Goal: Task Accomplishment & Management: Manage account settings

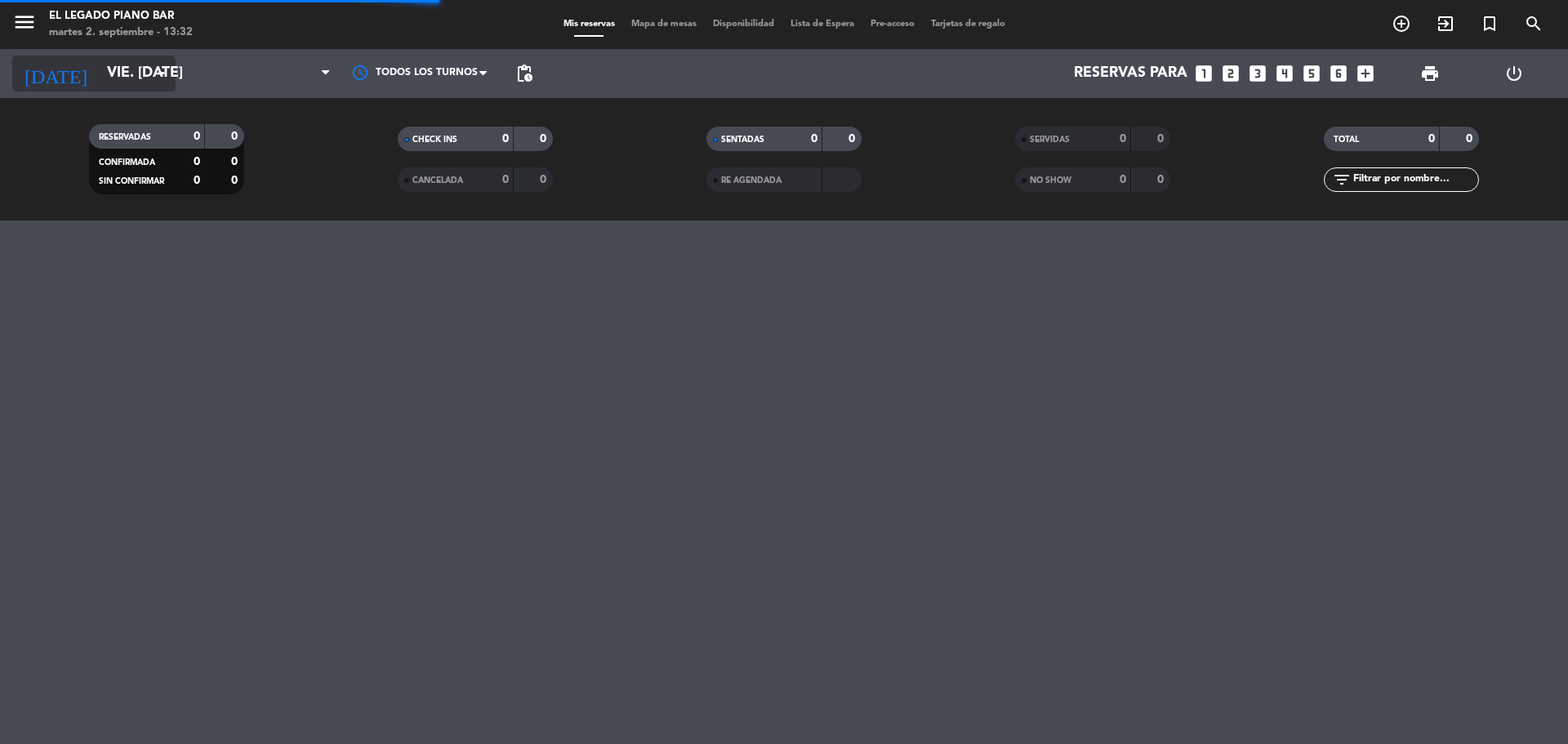
click at [99, 61] on input "vie. [DATE]" at bounding box center [193, 73] width 189 height 33
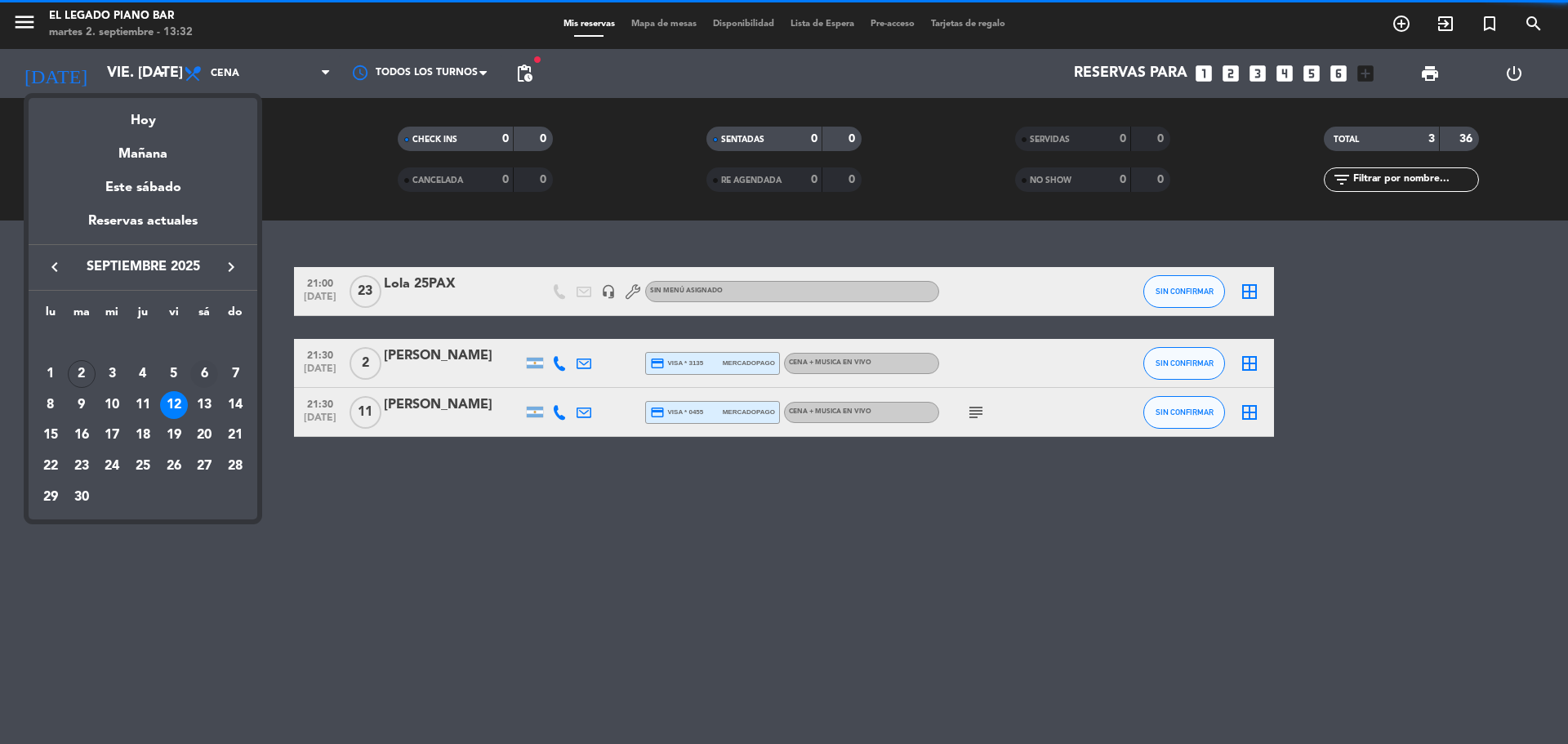
click at [203, 376] on div "6" at bounding box center [204, 373] width 28 height 28
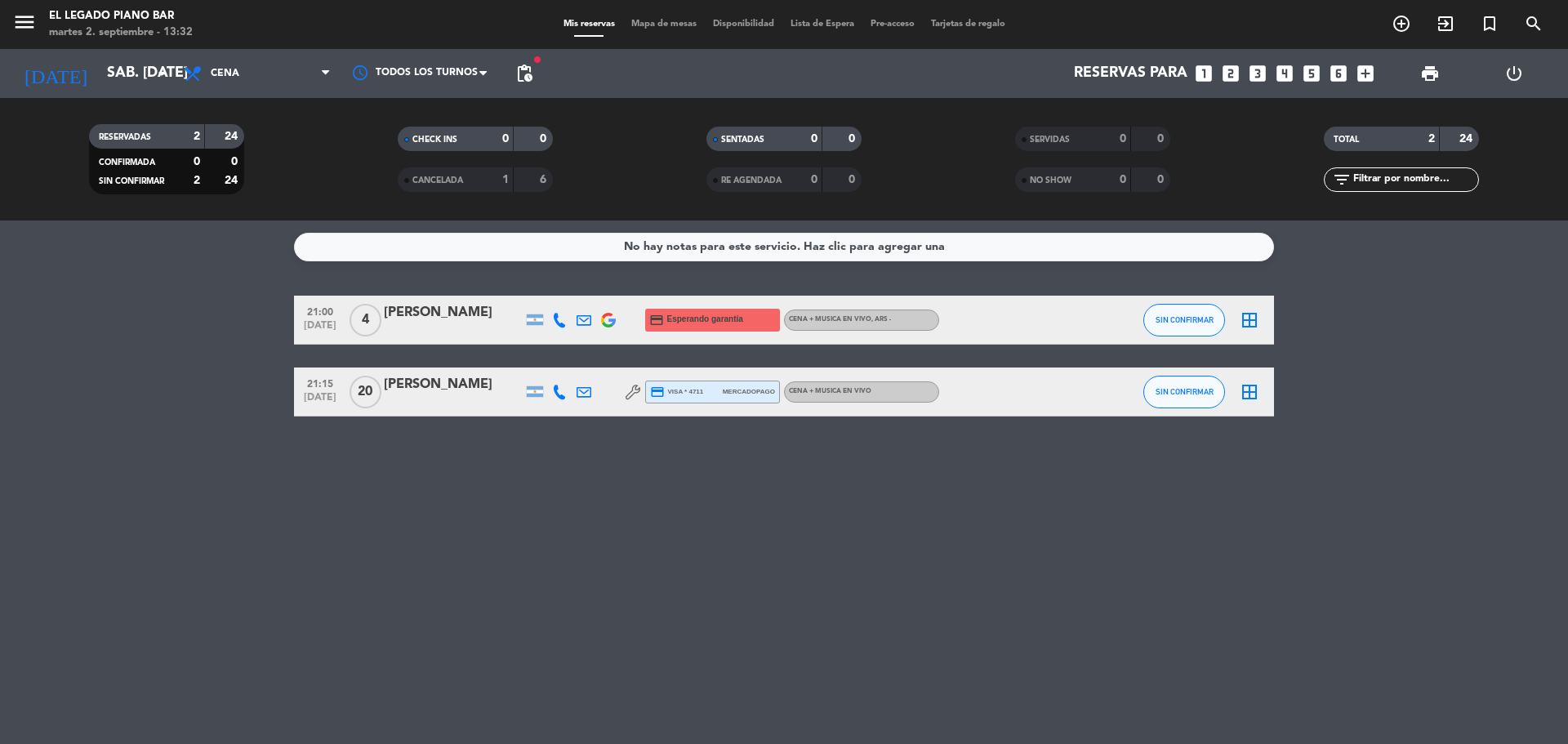
click at [532, 67] on span "pending_actions" at bounding box center [524, 74] width 20 height 20
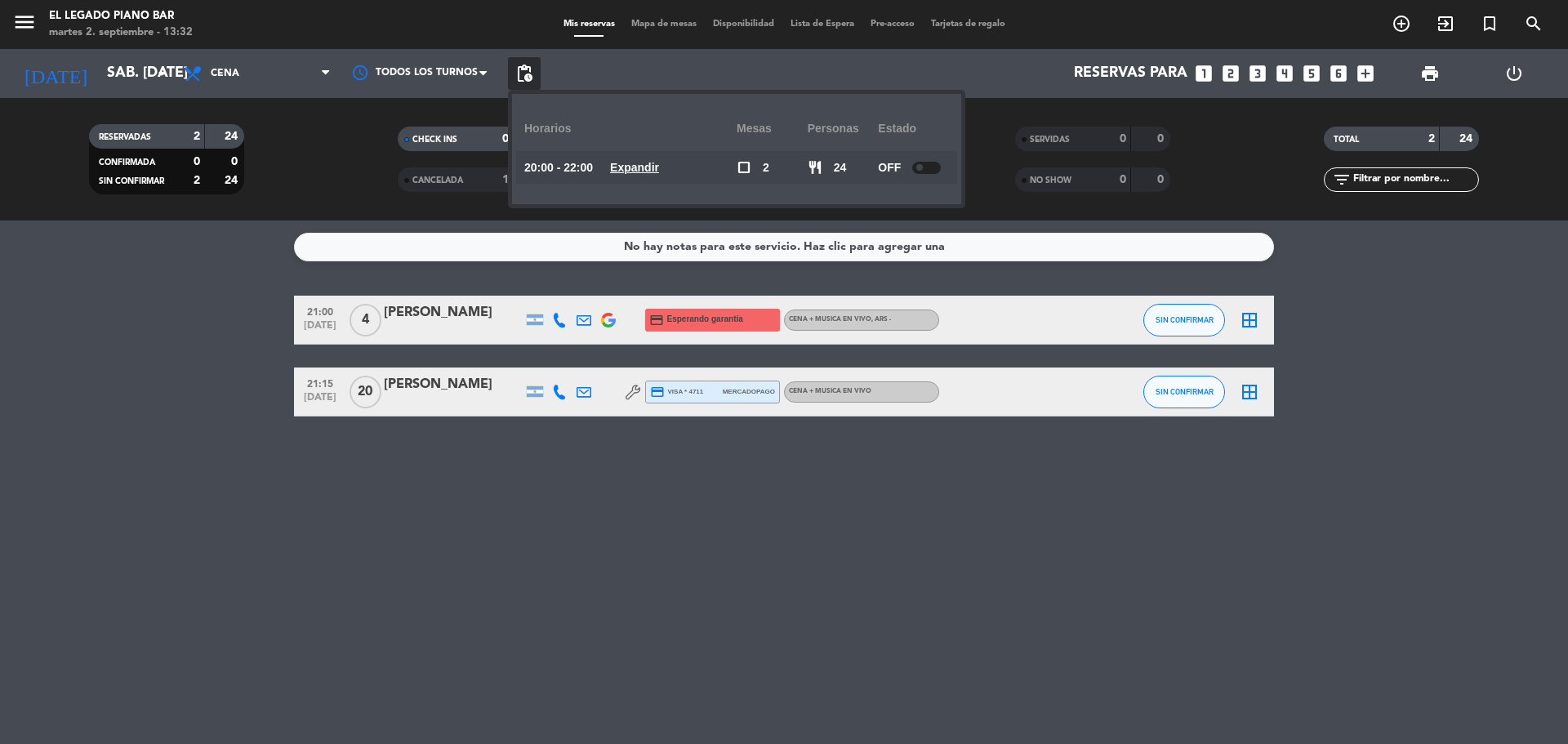
click at [930, 164] on div at bounding box center [926, 168] width 28 height 12
click at [302, 183] on filter-checkbox "RESERVADAS 2 24 CONFIRMADA 0 0 SIN CONFIRMAR 2 24" at bounding box center [166, 159] width 308 height 70
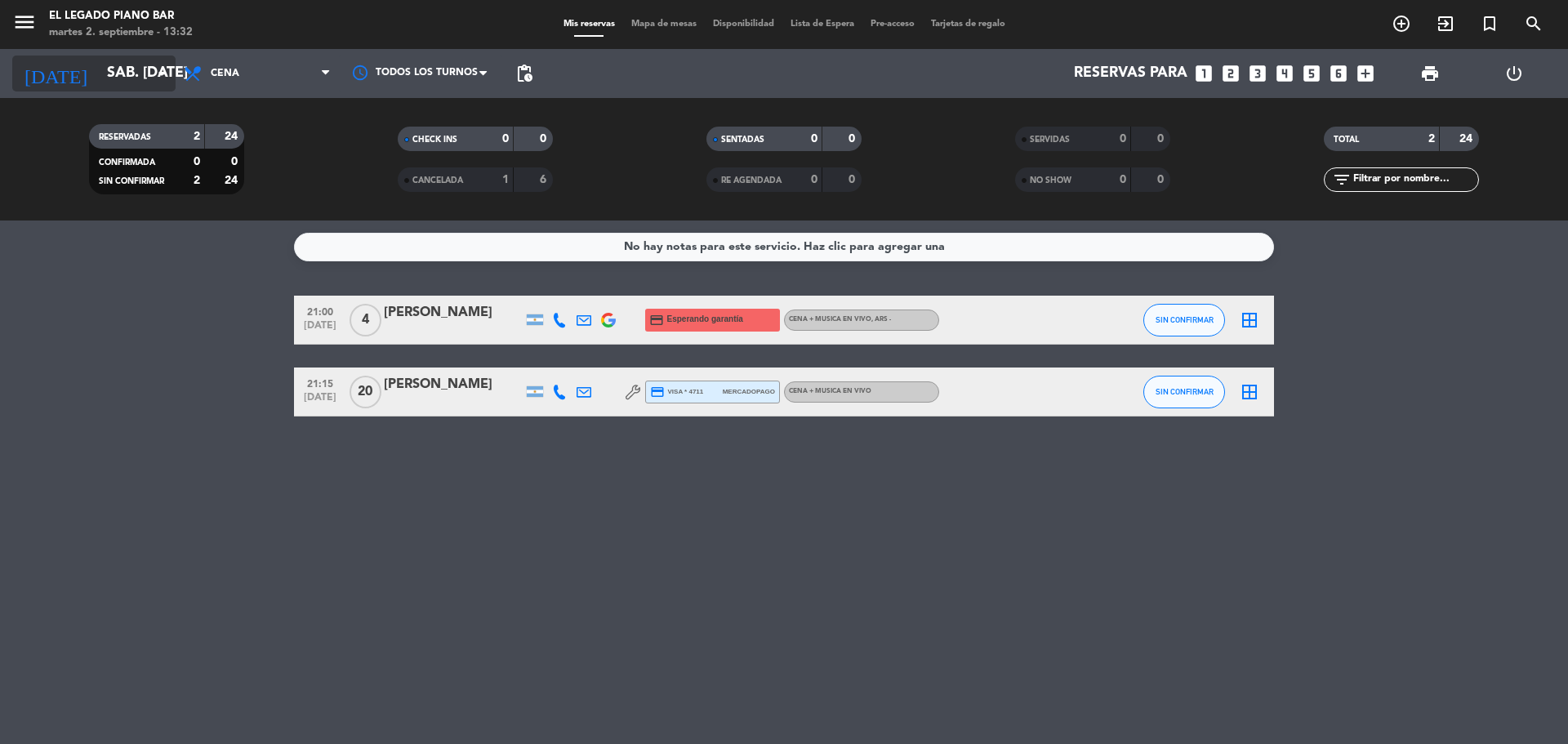
click at [111, 88] on input "sáb. [DATE]" at bounding box center [193, 73] width 189 height 33
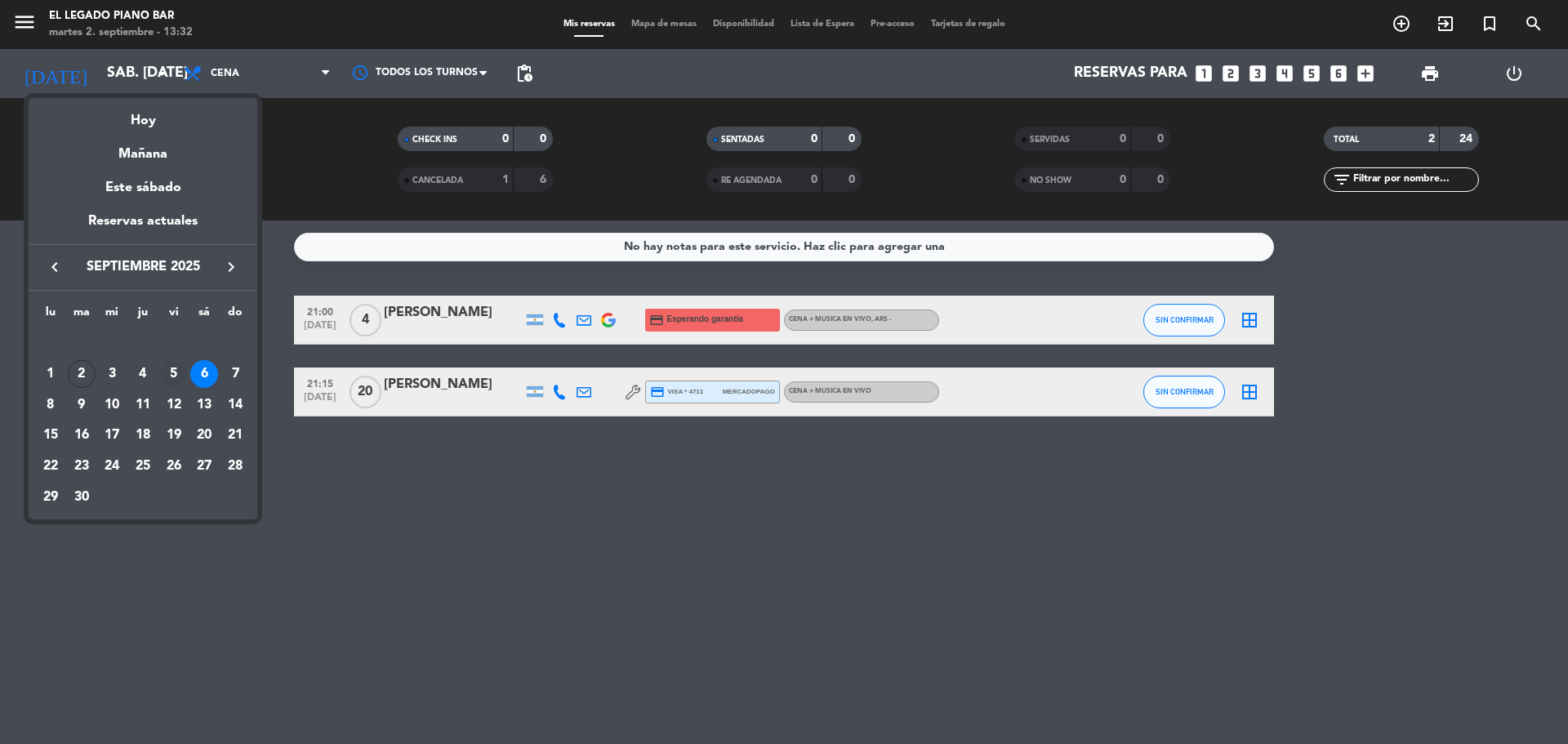
click at [173, 362] on div "5" at bounding box center [173, 373] width 28 height 28
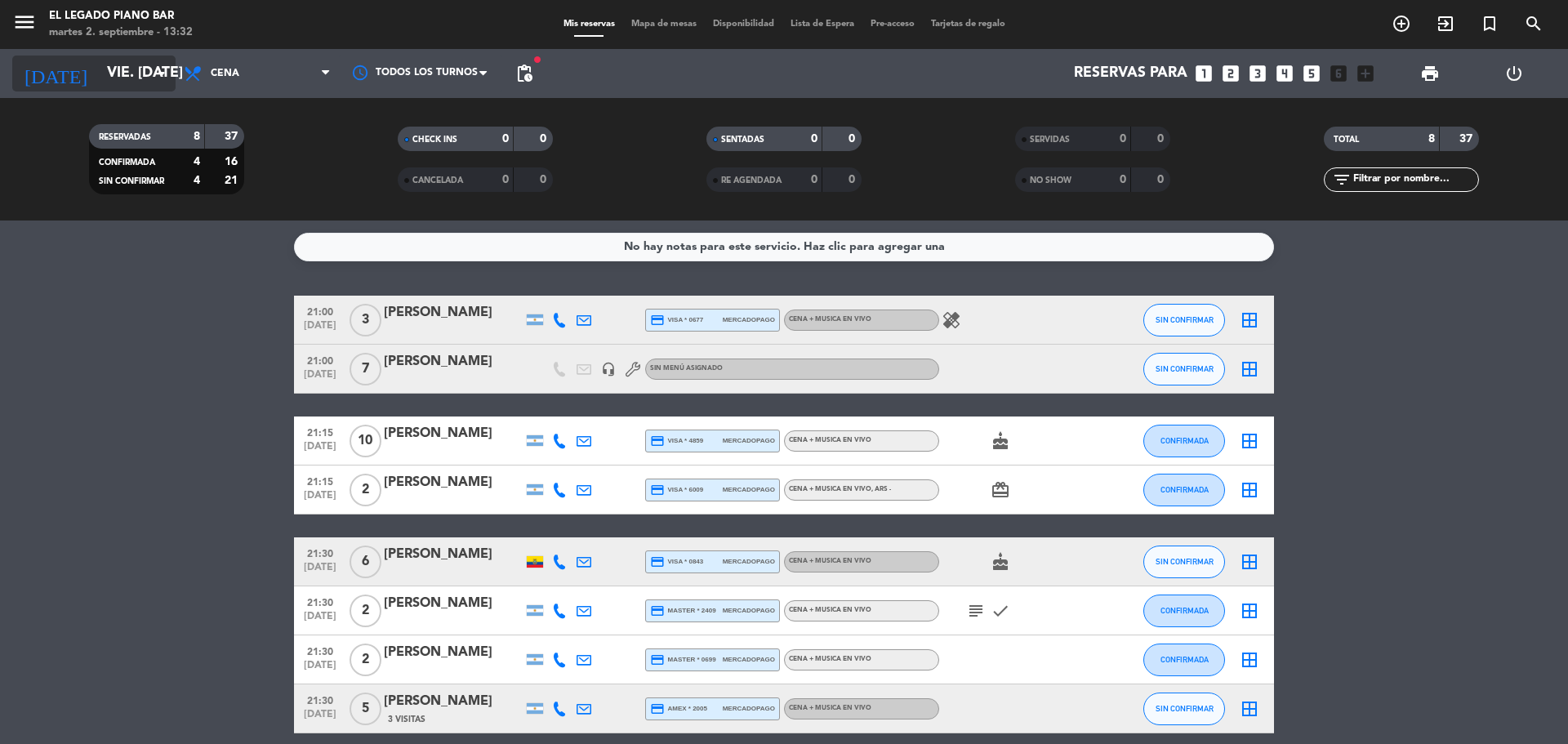
click at [135, 66] on input "vie. [DATE]" at bounding box center [193, 73] width 189 height 33
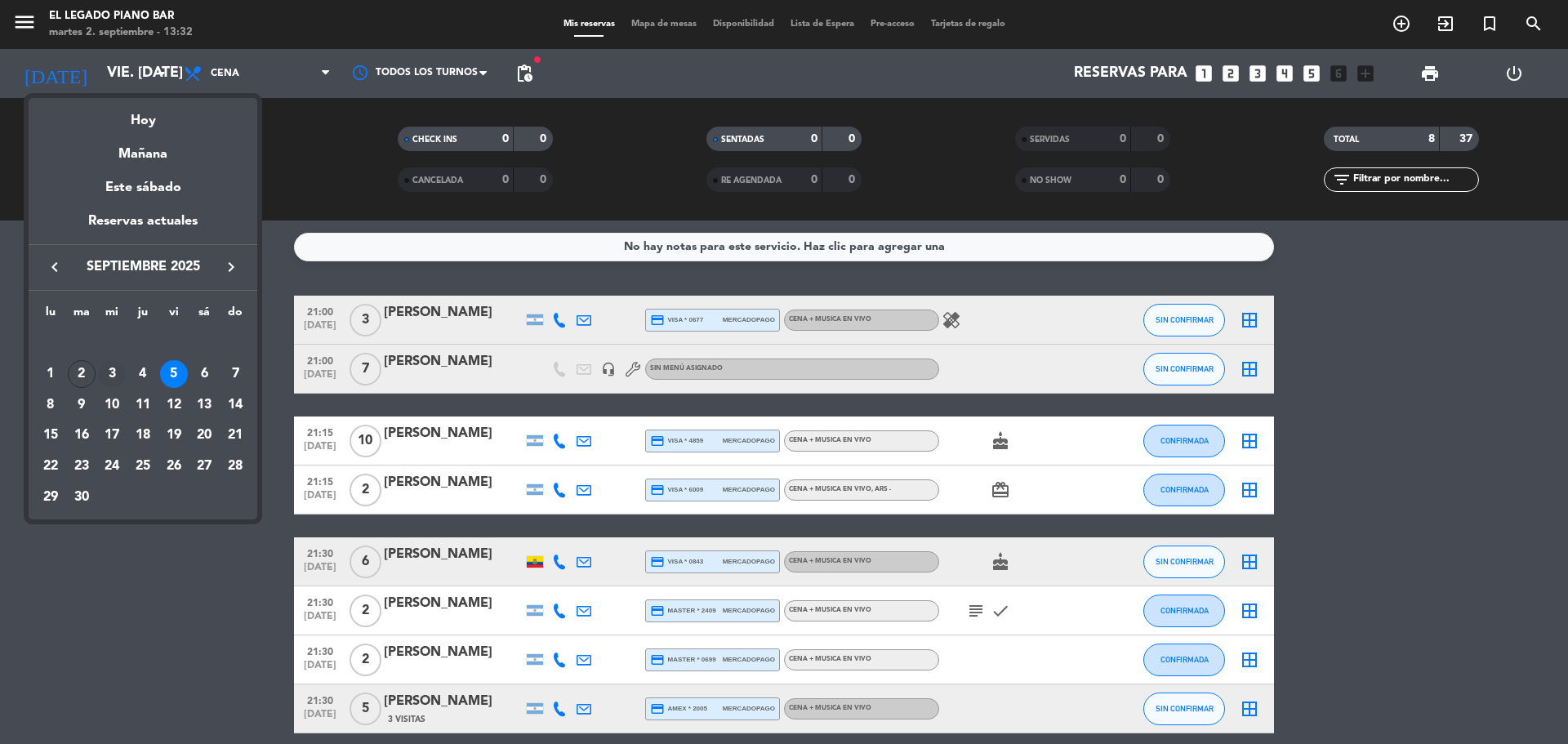
click at [108, 367] on div "3" at bounding box center [111, 373] width 28 height 28
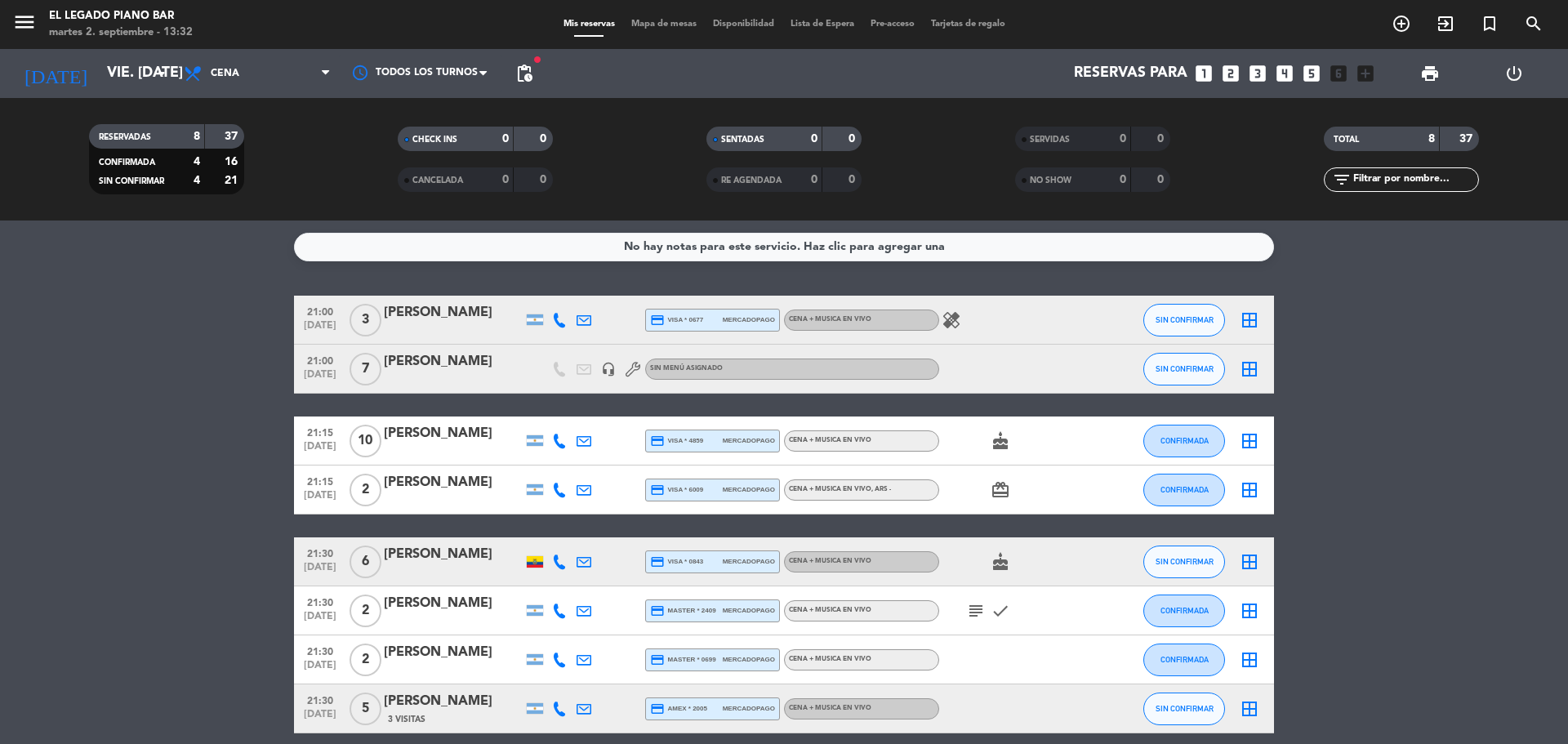
type input "mié. [DATE]"
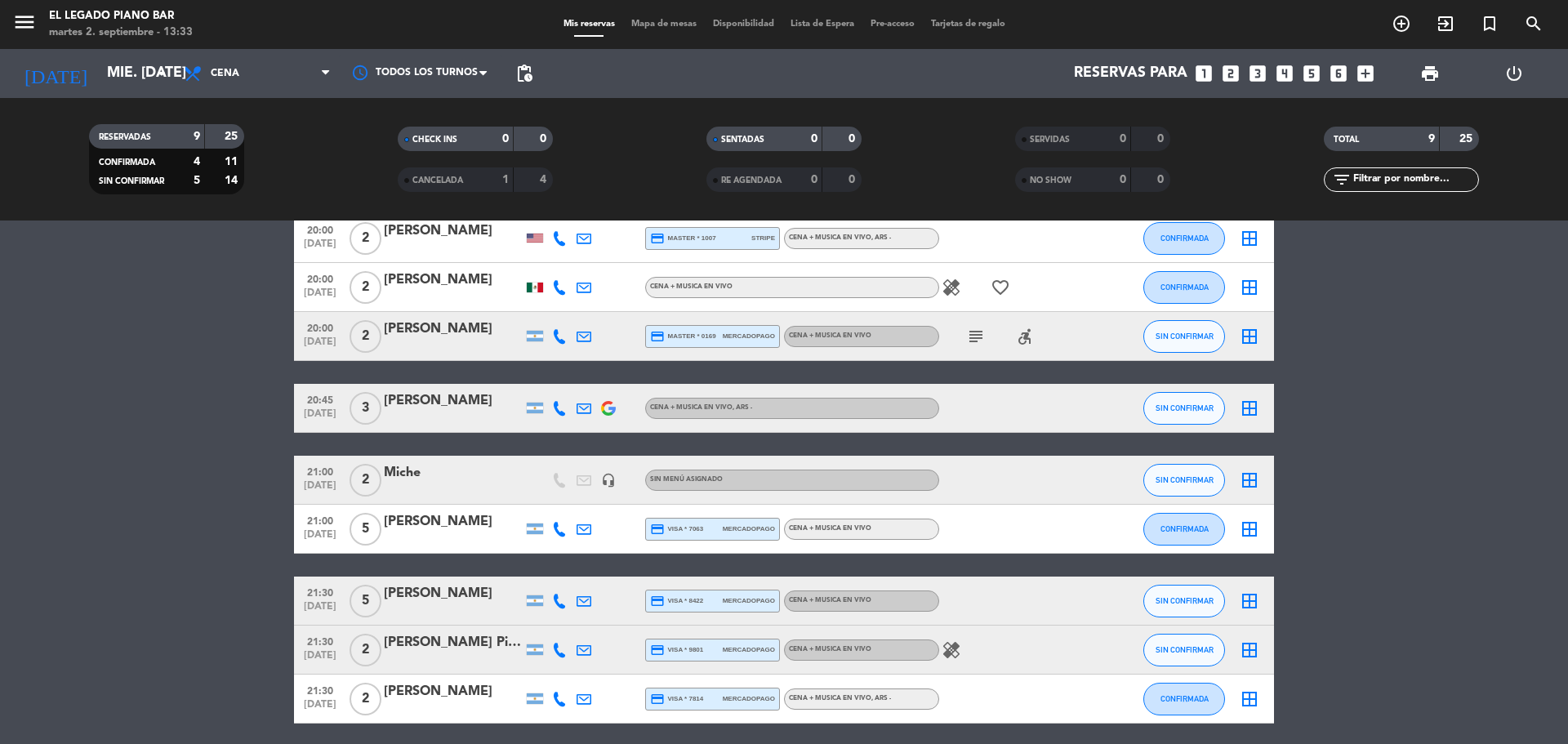
scroll to position [143, 0]
